Goal: Task Accomplishment & Management: Use online tool/utility

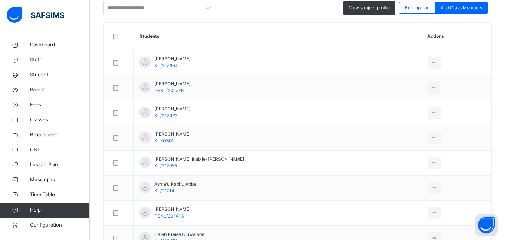
scroll to position [224, 0]
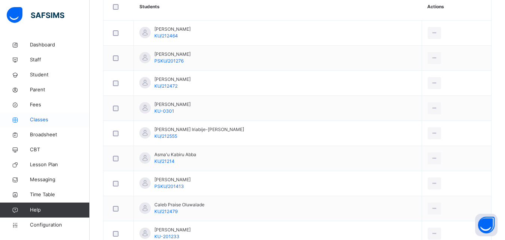
click at [45, 118] on span "Classes" at bounding box center [60, 119] width 60 height 7
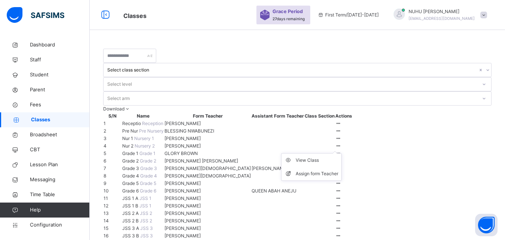
click at [342, 148] on icon at bounding box center [338, 146] width 6 height 6
click at [338, 164] on div "View Class" at bounding box center [317, 159] width 43 height 7
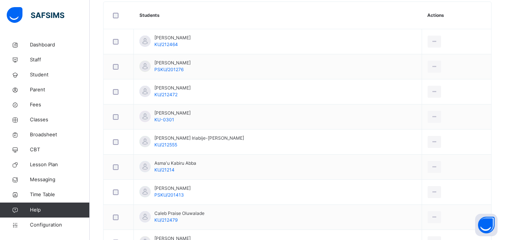
scroll to position [224, 0]
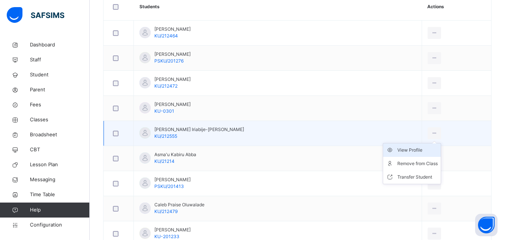
click at [403, 149] on div "View Profile" at bounding box center [417, 149] width 40 height 7
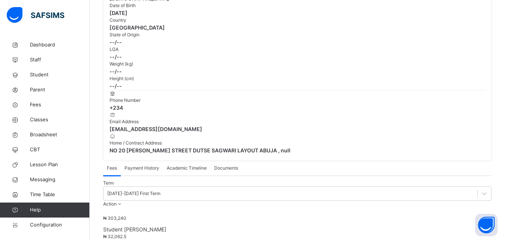
scroll to position [145, 0]
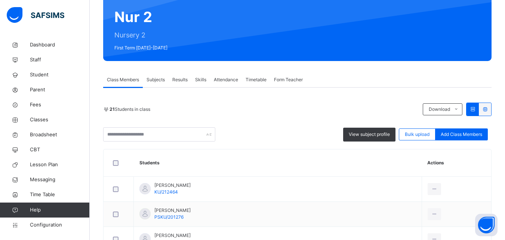
scroll to position [75, 0]
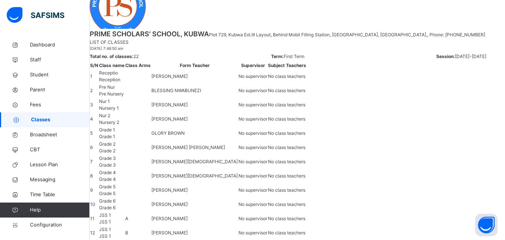
scroll to position [336, 0]
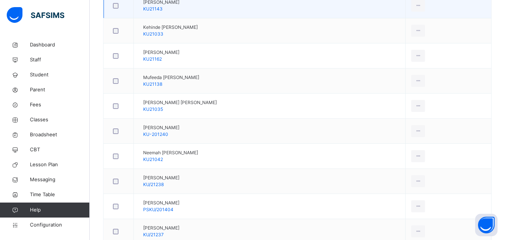
scroll to position [447, 0]
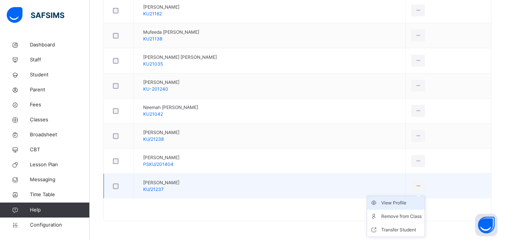
click at [412, 203] on div "View Profile" at bounding box center [401, 202] width 40 height 7
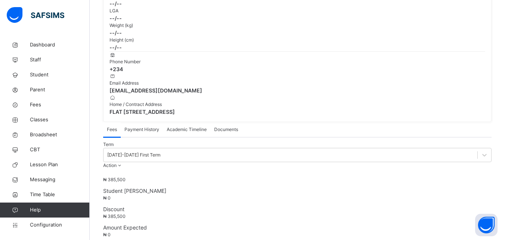
scroll to position [174, 0]
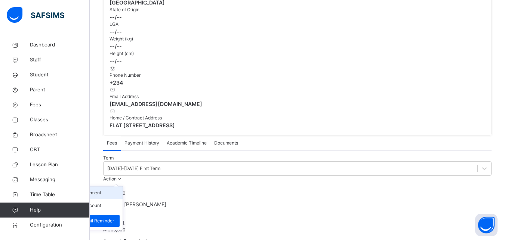
click at [123, 186] on li "Receive Payment" at bounding box center [91, 192] width 61 height 13
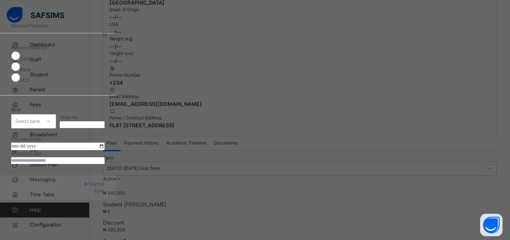
click at [41, 115] on div "Select bank" at bounding box center [27, 121] width 30 height 12
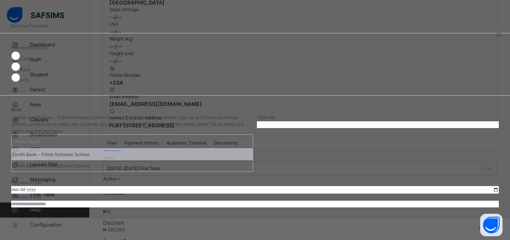
click at [209, 149] on div "Zenith Bank - Prime Scholars’ School" at bounding box center [132, 154] width 241 height 11
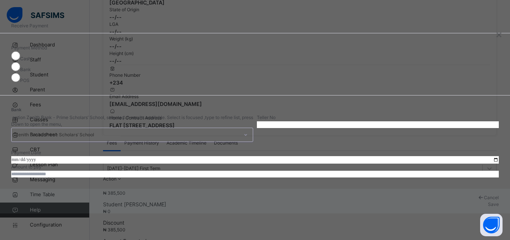
click at [198, 156] on input "date" at bounding box center [255, 159] width 488 height 7
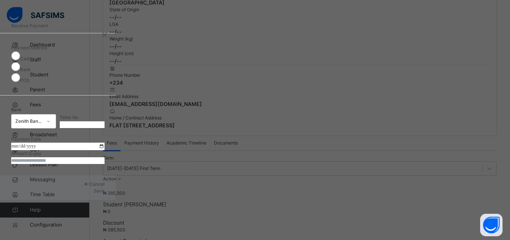
type input "**********"
click at [105, 164] on input "currency" at bounding box center [57, 160] width 93 height 7
type input "*********"
click at [105, 121] on input "text" at bounding box center [82, 124] width 45 height 7
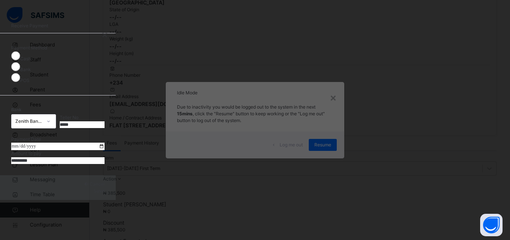
type input "*****"
click at [105, 193] on span "Save" at bounding box center [99, 191] width 11 height 6
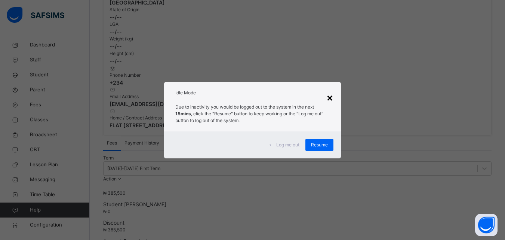
click at [330, 100] on div "×" at bounding box center [329, 97] width 7 height 16
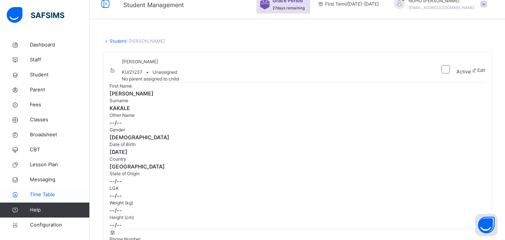
scroll to position [0, 0]
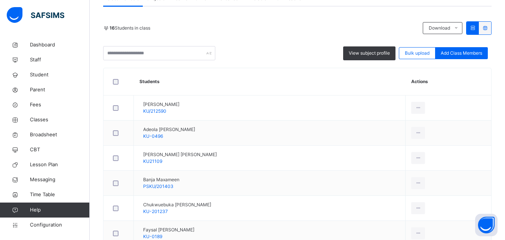
scroll to position [37, 0]
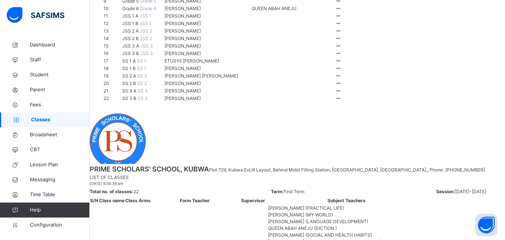
scroll to position [108, 0]
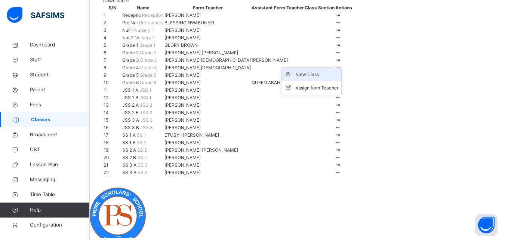
click at [338, 78] on div "View Class" at bounding box center [317, 74] width 43 height 7
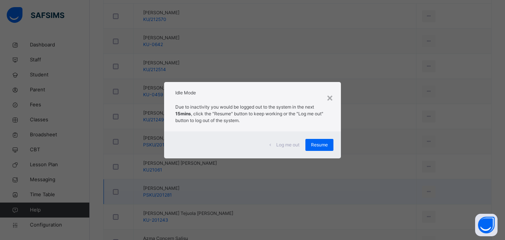
scroll to position [224, 0]
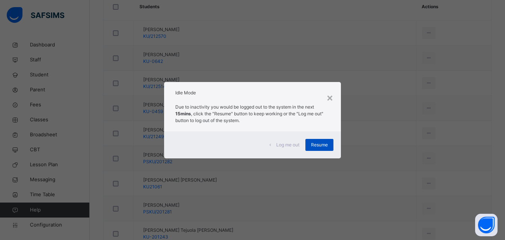
click at [312, 143] on span "Resume" at bounding box center [319, 144] width 17 height 7
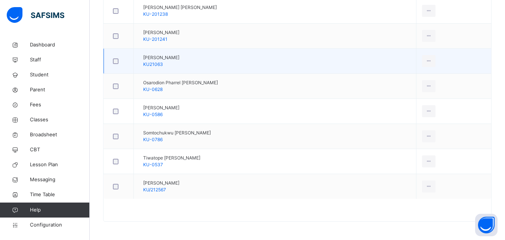
scroll to position [747, 0]
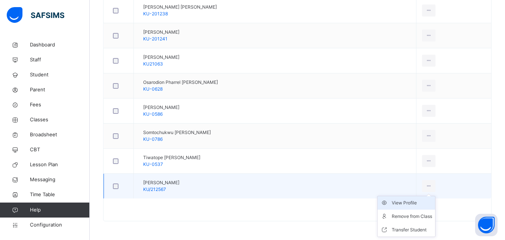
click at [411, 201] on div "View Profile" at bounding box center [412, 202] width 40 height 7
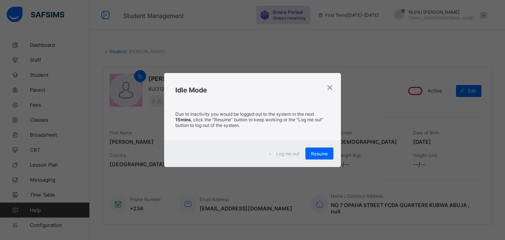
click at [330, 85] on div "×" at bounding box center [329, 86] width 7 height 13
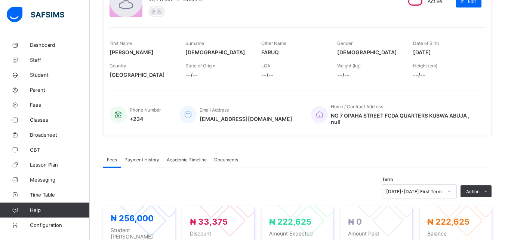
scroll to position [112, 0]
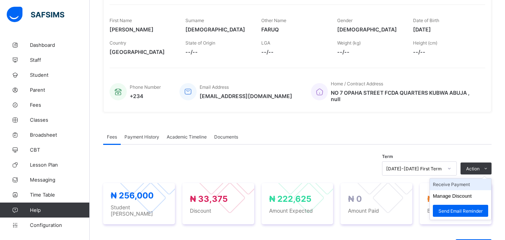
click at [464, 185] on li "Receive Payment" at bounding box center [460, 184] width 61 height 12
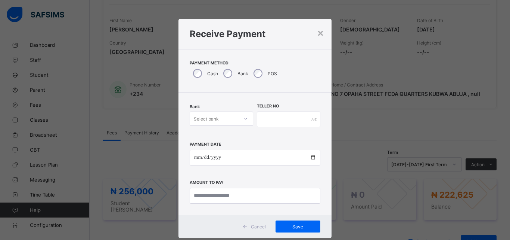
click at [205, 118] on div "Select bank" at bounding box center [206, 118] width 25 height 14
click at [221, 136] on div "Zenith Bank - Prime Scholars’ School" at bounding box center [221, 137] width 63 height 17
click at [194, 159] on input "date" at bounding box center [255, 157] width 131 height 16
type input "**********"
click at [215, 195] on input "currency" at bounding box center [255, 196] width 131 height 16
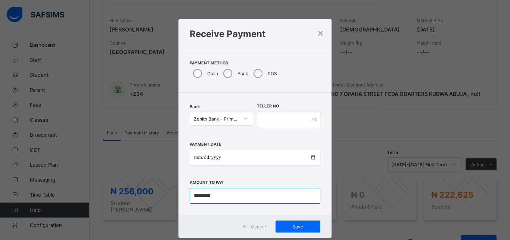
type input "*********"
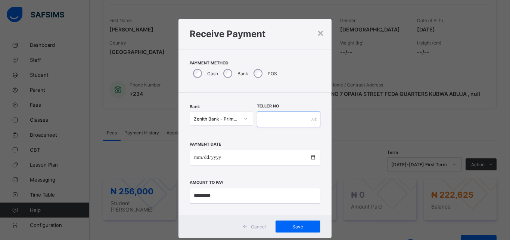
click at [279, 120] on input "text" at bounding box center [289, 119] width 64 height 16
type input "*****"
click at [293, 226] on span "Save" at bounding box center [298, 226] width 34 height 6
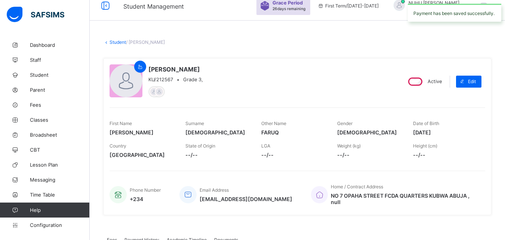
scroll to position [0, 0]
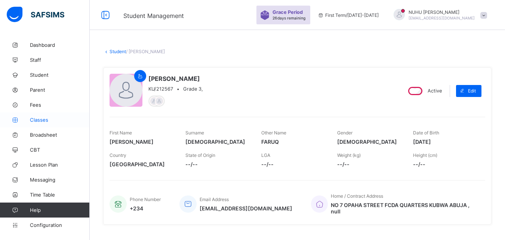
click at [36, 119] on span "Classes" at bounding box center [60, 120] width 60 height 6
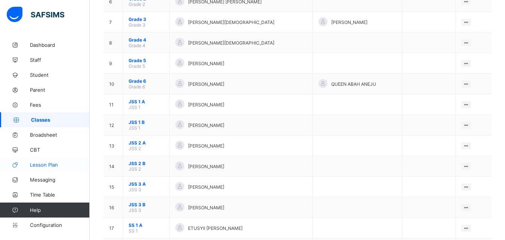
scroll to position [224, 0]
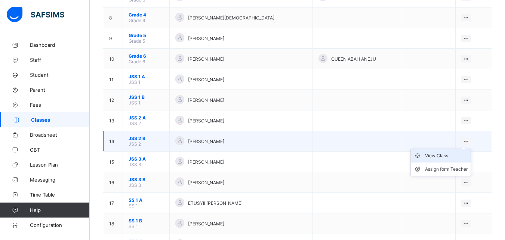
click at [444, 157] on div "View Class" at bounding box center [446, 155] width 43 height 7
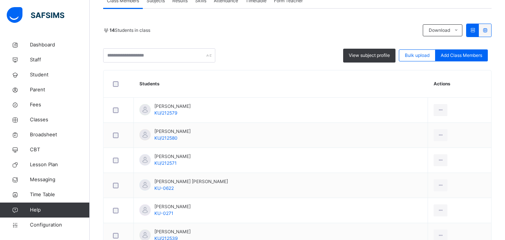
scroll to position [149, 0]
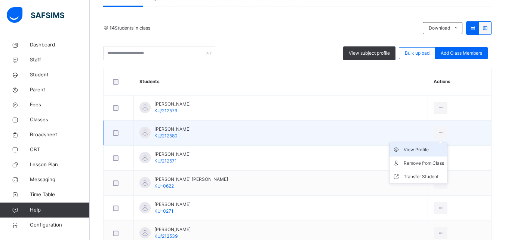
click at [414, 149] on div "View Profile" at bounding box center [424, 149] width 40 height 7
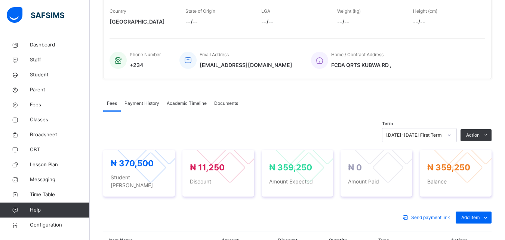
scroll to position [224, 0]
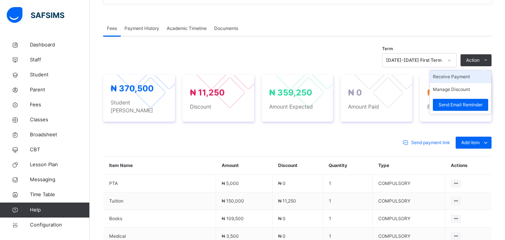
click at [464, 76] on li "Receive Payment" at bounding box center [460, 76] width 61 height 13
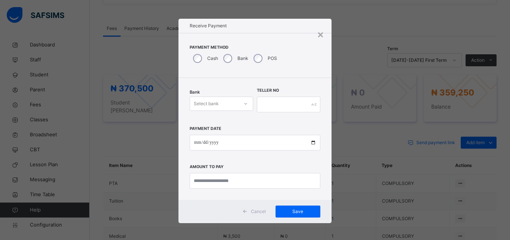
click at [213, 103] on div "Select bank" at bounding box center [206, 103] width 25 height 14
click at [209, 121] on div "Zenith Bank - Prime Scholars’ School" at bounding box center [221, 123] width 63 height 19
click at [193, 144] on input "date" at bounding box center [255, 143] width 131 height 16
type input "**********"
click at [204, 185] on input "currency" at bounding box center [255, 181] width 131 height 16
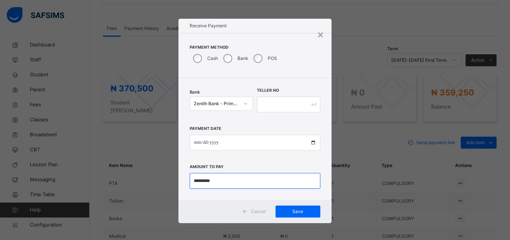
type input "*********"
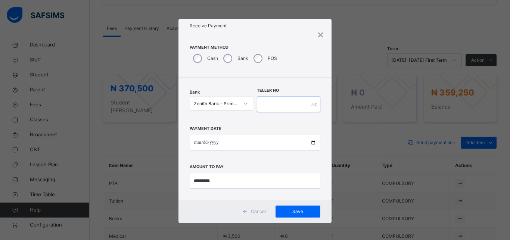
click at [278, 108] on input "text" at bounding box center [289, 104] width 64 height 16
click at [295, 210] on span "Save" at bounding box center [298, 211] width 34 height 7
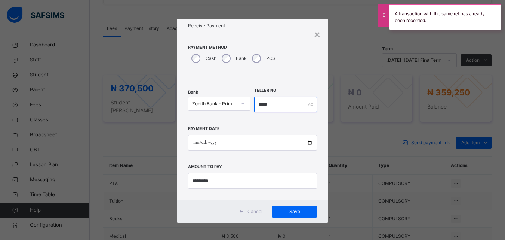
click at [280, 103] on input "*****" at bounding box center [285, 104] width 63 height 16
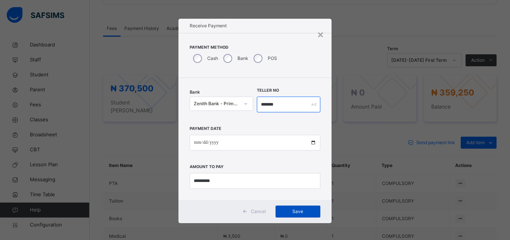
type input "*******"
click at [289, 211] on span "Save" at bounding box center [298, 211] width 34 height 7
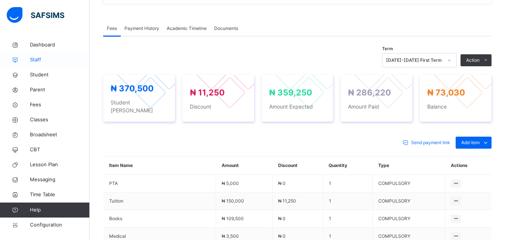
scroll to position [149, 0]
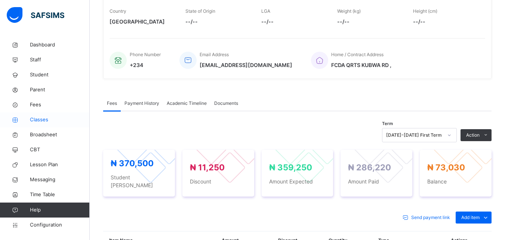
click at [34, 120] on span "Classes" at bounding box center [60, 119] width 60 height 7
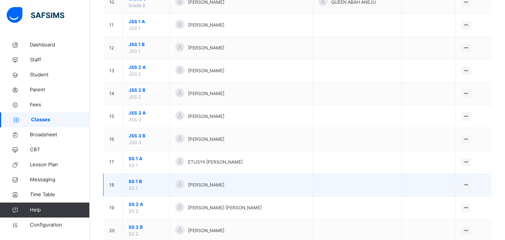
scroll to position [295, 0]
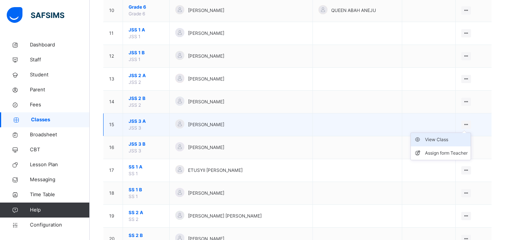
click at [435, 139] on div "View Class" at bounding box center [446, 139] width 43 height 7
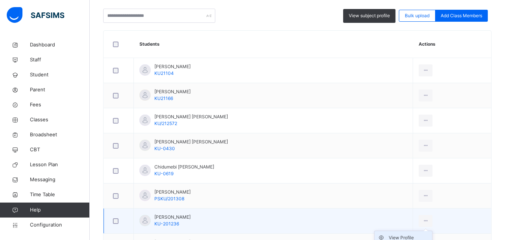
scroll to position [299, 0]
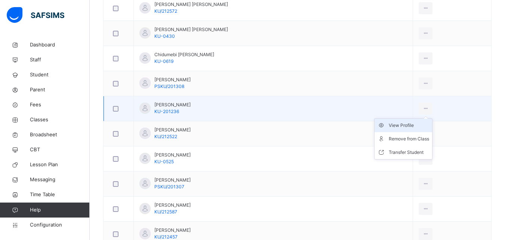
click at [404, 125] on div "View Profile" at bounding box center [409, 124] width 40 height 7
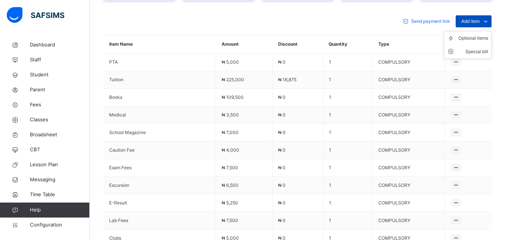
scroll to position [342, 0]
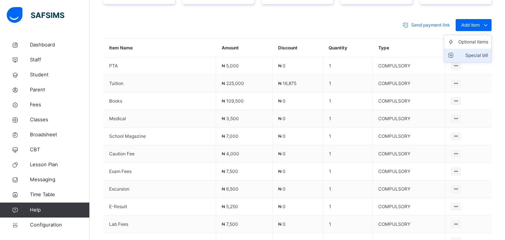
click at [473, 52] on div "Special bill" at bounding box center [473, 55] width 30 height 7
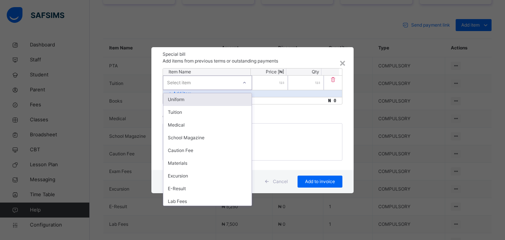
click at [195, 80] on div "Select item" at bounding box center [200, 83] width 74 height 12
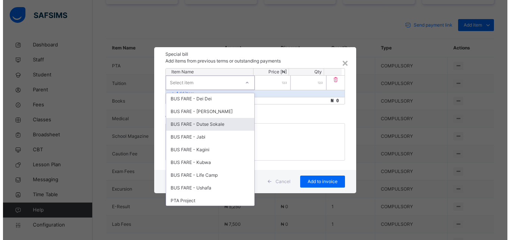
scroll to position [299, 0]
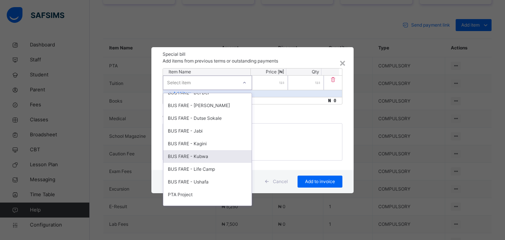
click at [194, 155] on div "BUS FARE - Kubwa" at bounding box center [207, 156] width 88 height 13
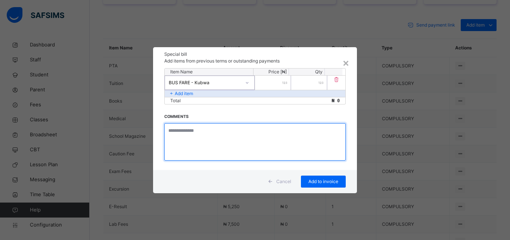
click at [194, 131] on textarea at bounding box center [255, 141] width 182 height 37
type textarea "*"
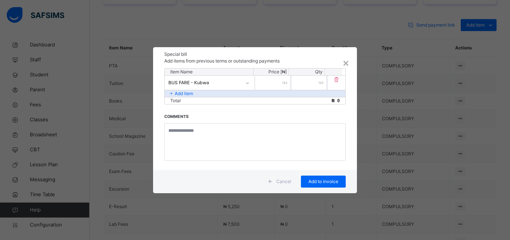
click at [276, 82] on input "number" at bounding box center [273, 82] width 36 height 14
type input "******"
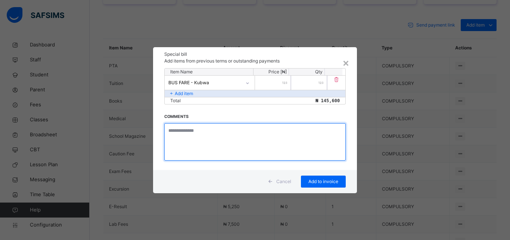
click at [213, 134] on textarea at bounding box center [255, 141] width 182 height 37
type textarea "**********"
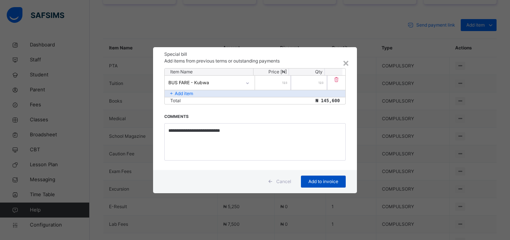
click at [322, 179] on span "Add to invoice" at bounding box center [324, 181] width 34 height 7
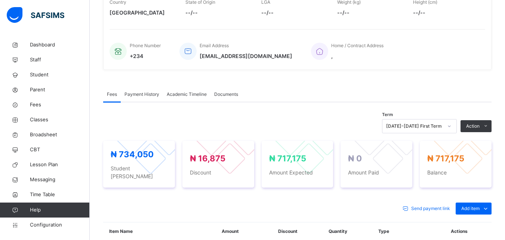
scroll to position [229, 0]
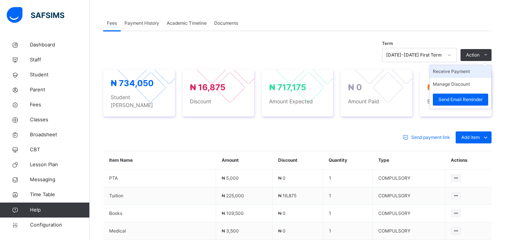
click at [466, 72] on li "Receive Payment" at bounding box center [460, 71] width 61 height 13
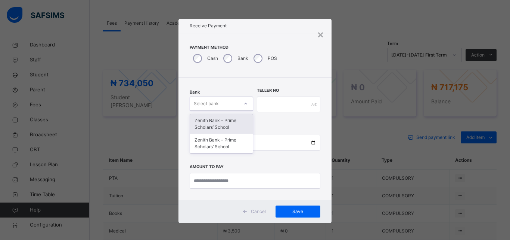
click at [211, 102] on div "Select bank" at bounding box center [206, 103] width 25 height 14
click at [220, 123] on div "Zenith Bank - Prime Scholars’ School" at bounding box center [221, 123] width 63 height 19
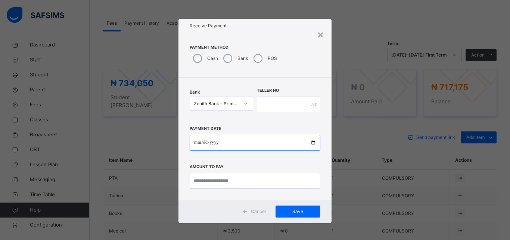
click at [197, 145] on input "date" at bounding box center [255, 143] width 131 height 16
type input "**********"
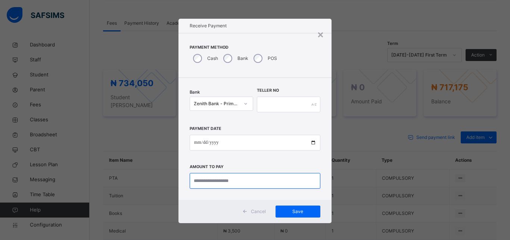
click at [205, 188] on input "currency" at bounding box center [255, 181] width 131 height 16
type input "*********"
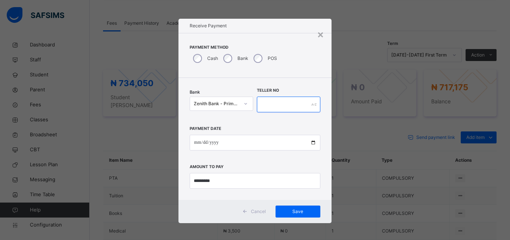
click at [272, 102] on input "text" at bounding box center [289, 104] width 64 height 16
click at [293, 207] on div "Save" at bounding box center [298, 211] width 45 height 12
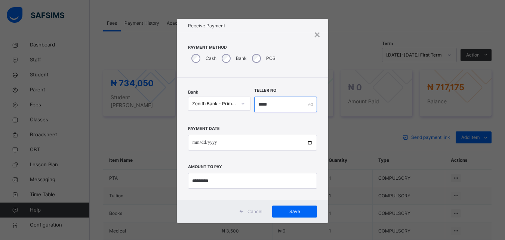
click at [279, 106] on input "*****" at bounding box center [285, 104] width 63 height 16
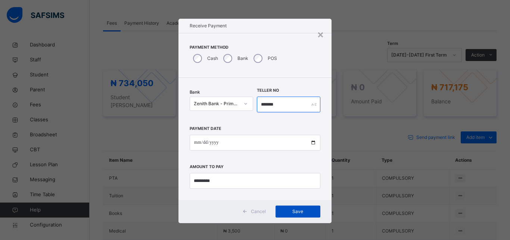
type input "*******"
click at [287, 213] on span "Save" at bounding box center [298, 211] width 34 height 7
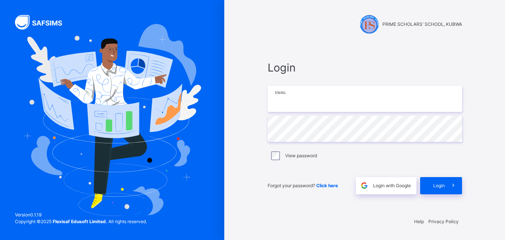
type input "**********"
